Goal: Information Seeking & Learning: Find specific fact

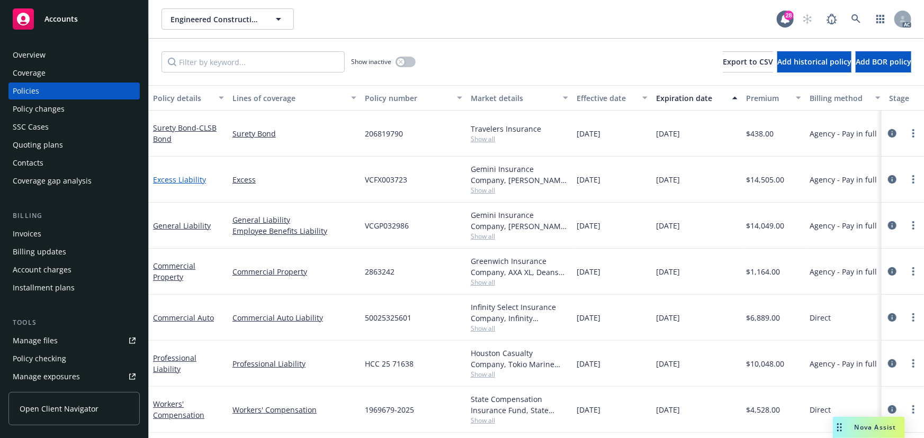
click at [182, 179] on link "Excess Liability" at bounding box center [179, 180] width 53 height 10
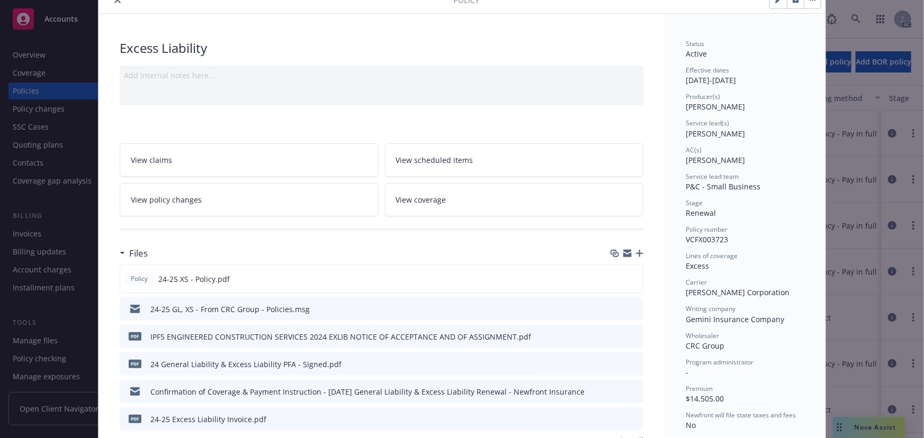
scroll to position [96, 0]
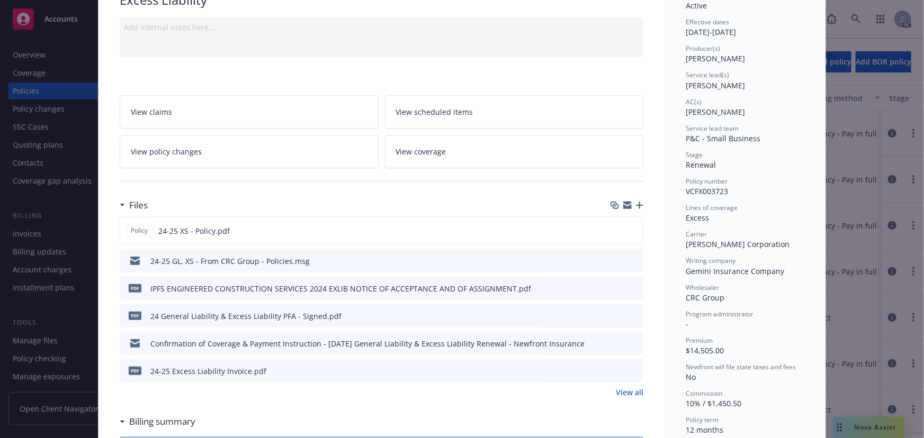
click at [629, 259] on icon "preview file" at bounding box center [633, 260] width 10 height 7
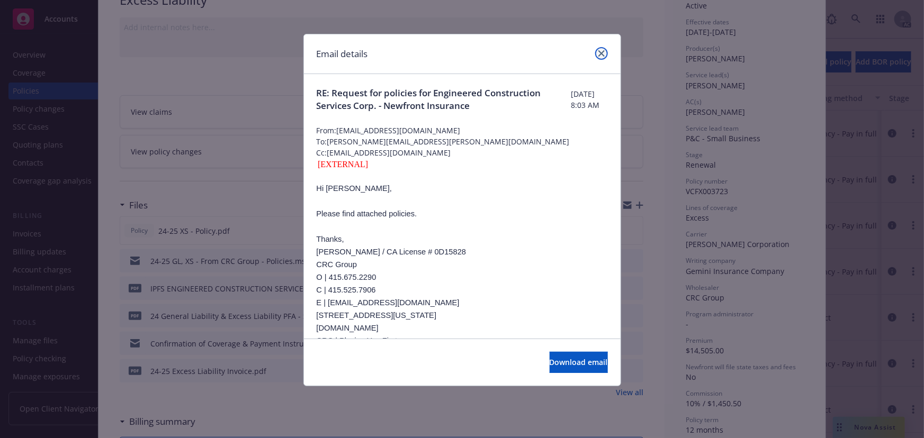
click at [605, 53] on link "close" at bounding box center [601, 53] width 13 height 13
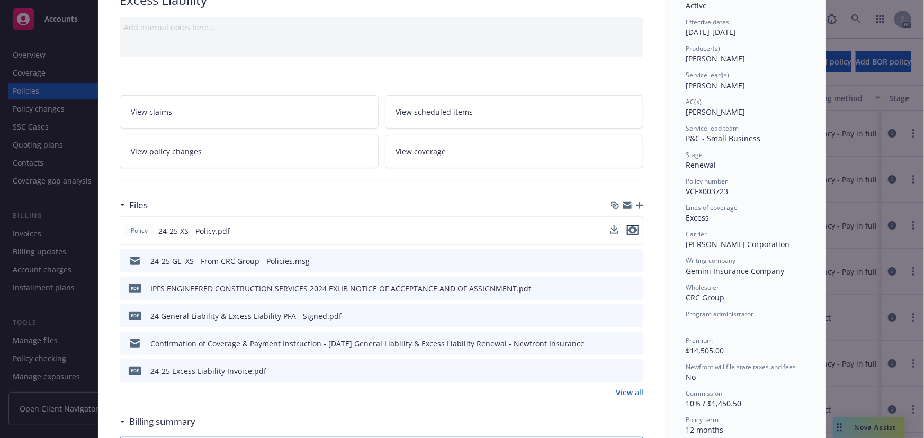
click at [633, 229] on icon "preview file" at bounding box center [633, 230] width 10 height 7
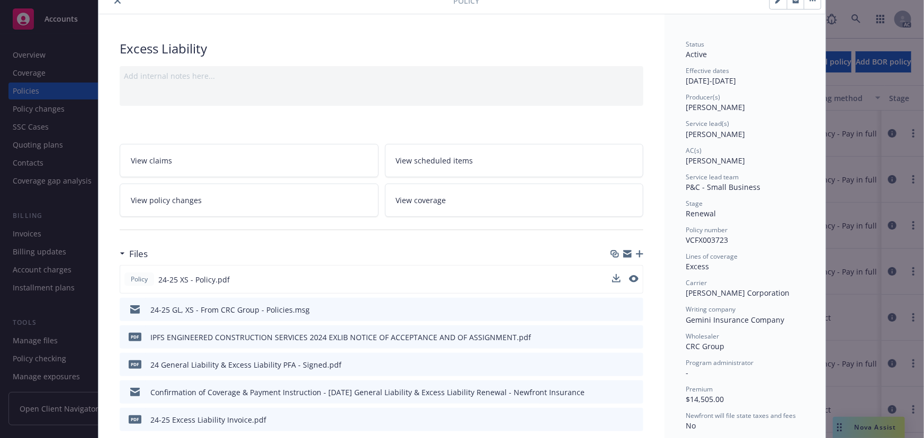
scroll to position [0, 0]
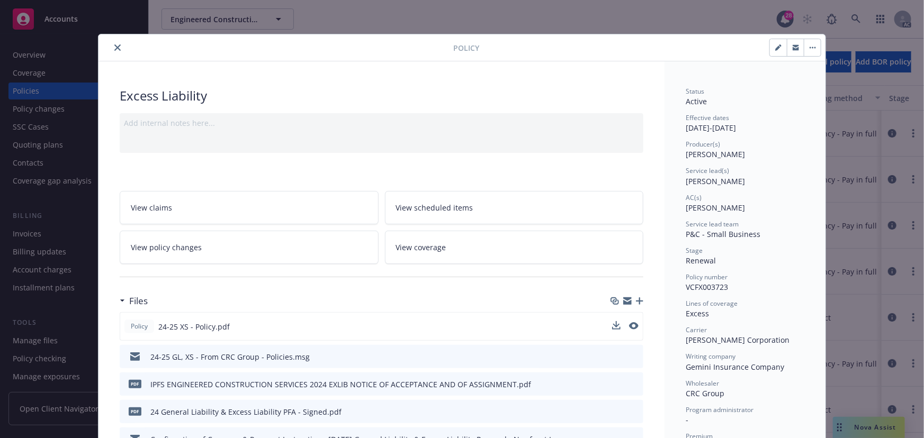
click at [117, 49] on button "close" at bounding box center [117, 47] width 13 height 13
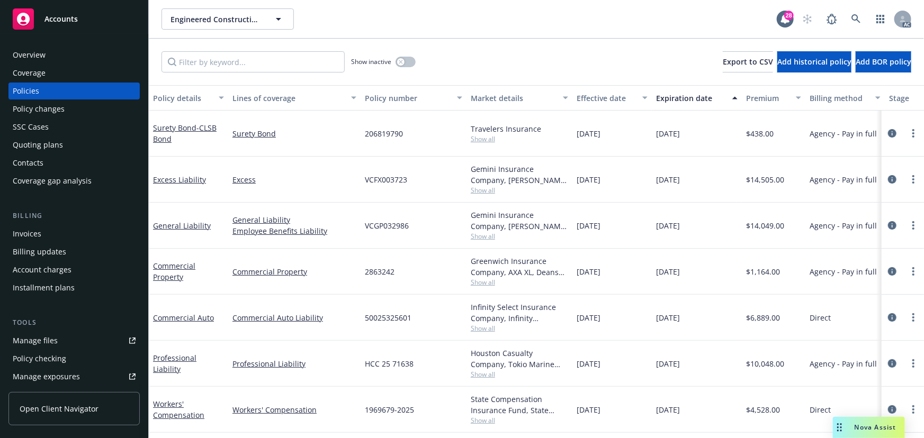
click at [723, 319] on div "01/03/2026" at bounding box center [697, 318] width 90 height 46
drag, startPoint x: 708, startPoint y: 320, endPoint x: 616, endPoint y: 320, distance: 92.6
click at [616, 320] on div "Commercial Auto Commercial Auto Liability 50025325601 Infinity Select Insurance…" at bounding box center [660, 318] width 1022 height 46
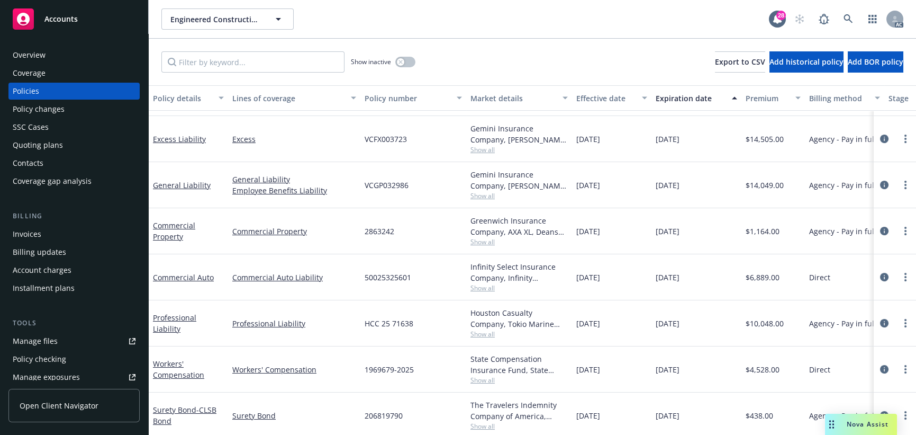
click at [393, 272] on span "50025325601" at bounding box center [388, 277] width 47 height 11
copy span "50025325601"
click at [880, 181] on icon "circleInformation" at bounding box center [884, 185] width 8 height 8
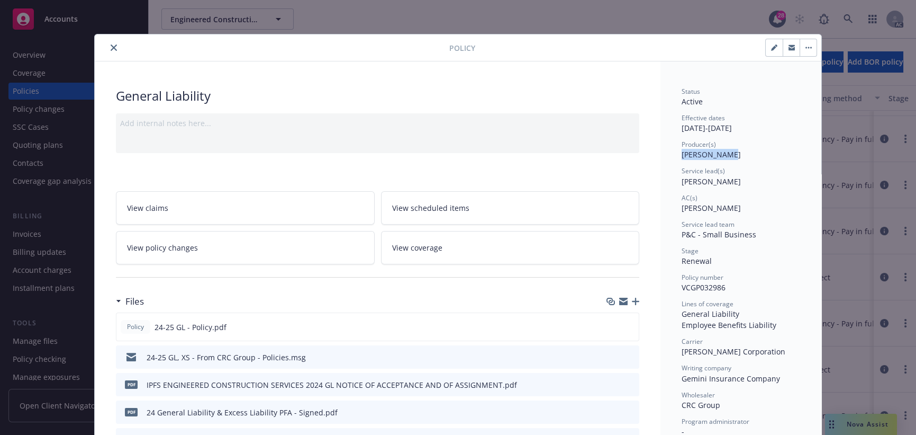
drag, startPoint x: 723, startPoint y: 152, endPoint x: 673, endPoint y: 152, distance: 49.2
copy span "Ted Gingrich"
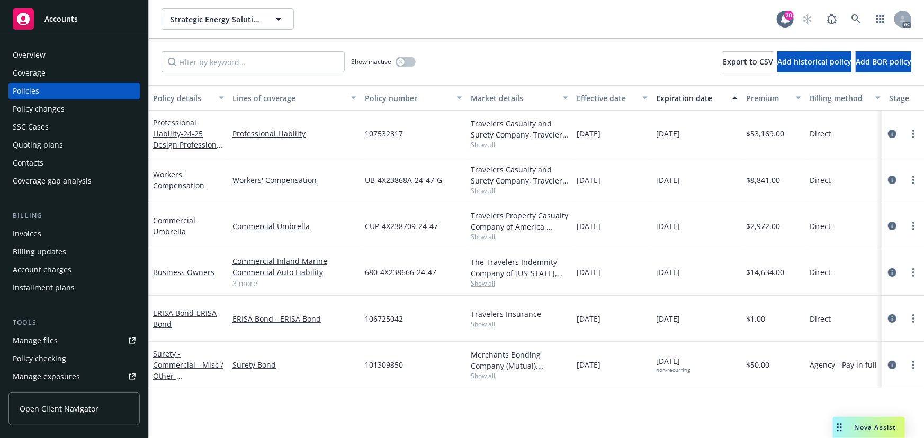
click at [248, 285] on link "3 more" at bounding box center [294, 283] width 124 height 11
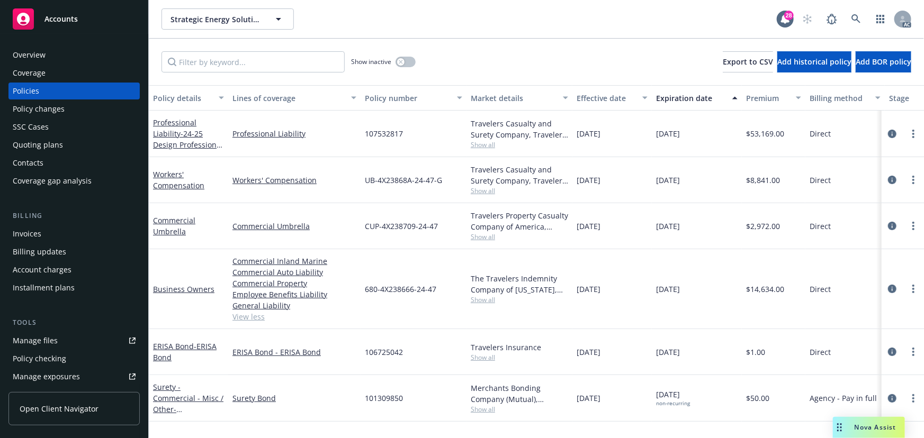
click at [491, 300] on span "Show all" at bounding box center [519, 299] width 97 height 9
click at [382, 287] on span "680-4X238666-24-47" at bounding box center [400, 289] width 71 height 11
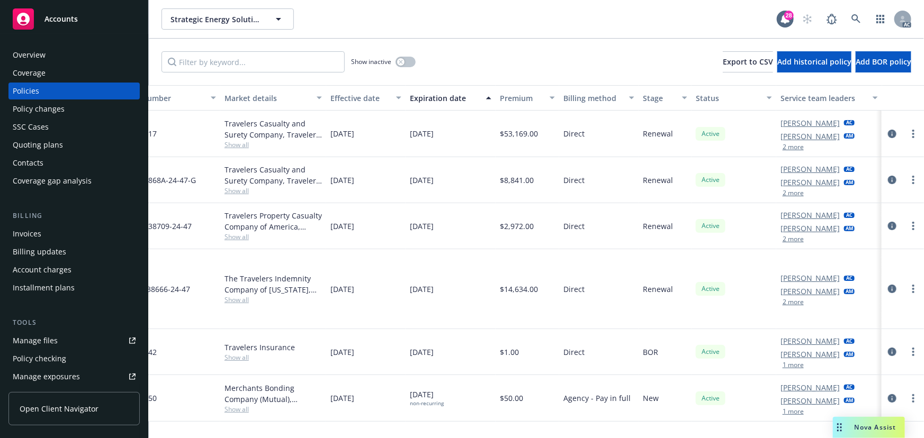
click at [796, 301] on button "2 more" at bounding box center [792, 302] width 21 height 6
